Goal: Find specific page/section: Find specific page/section

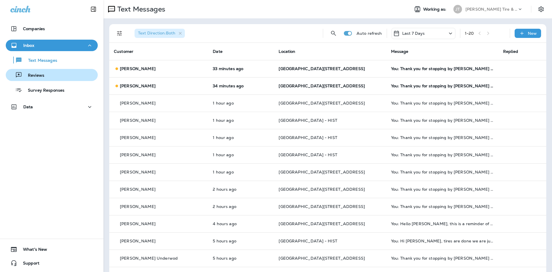
click at [69, 73] on div "Reviews" at bounding box center [51, 75] width 87 height 9
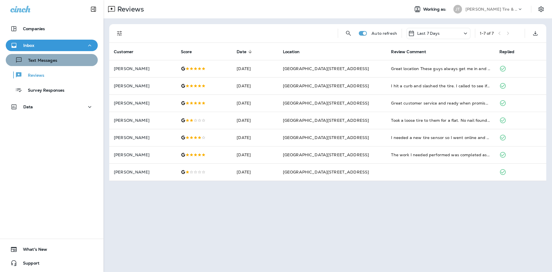
click at [70, 66] on button "Text Messages" at bounding box center [52, 60] width 92 height 12
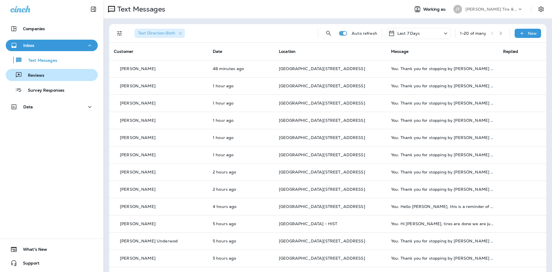
click at [81, 78] on div "Reviews" at bounding box center [51, 75] width 87 height 9
